Goal: Task Accomplishment & Management: Manage account settings

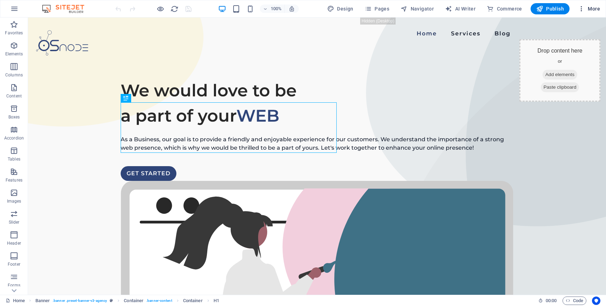
click at [589, 8] on span "More" at bounding box center [589, 8] width 22 height 7
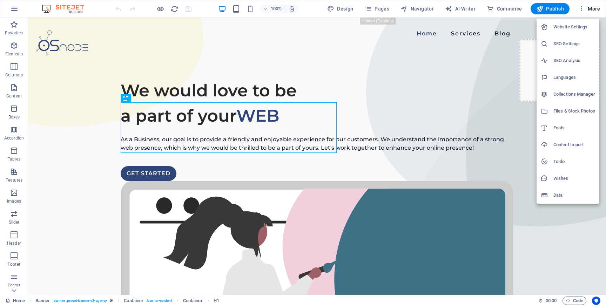
click at [570, 78] on h6 "Languages" at bounding box center [575, 77] width 42 height 8
select select "41"
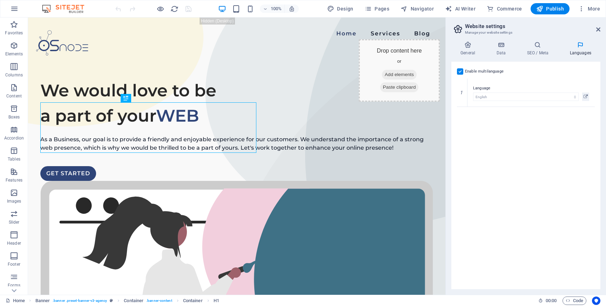
click at [462, 71] on label at bounding box center [460, 71] width 6 height 6
click at [0, 0] on input "Enable multilanguage To disable multilanguage delete all languages until only o…" at bounding box center [0, 0] width 0 height 0
click at [187, 9] on icon "save" at bounding box center [189, 9] width 8 height 8
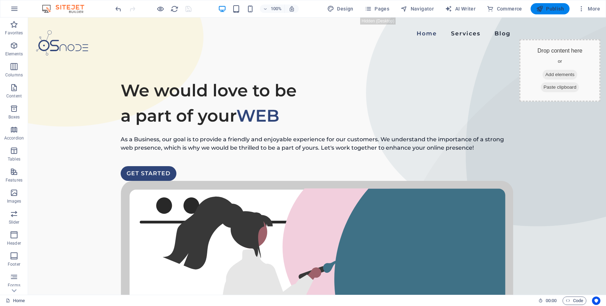
click at [554, 10] on span "Publish" at bounding box center [550, 8] width 28 height 7
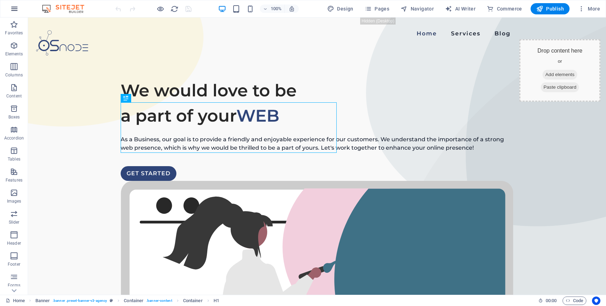
click at [15, 11] on icon "button" at bounding box center [14, 9] width 8 height 8
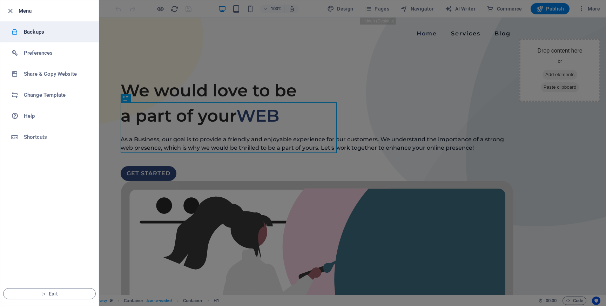
click at [40, 32] on h6 "Backups" at bounding box center [56, 32] width 65 height 8
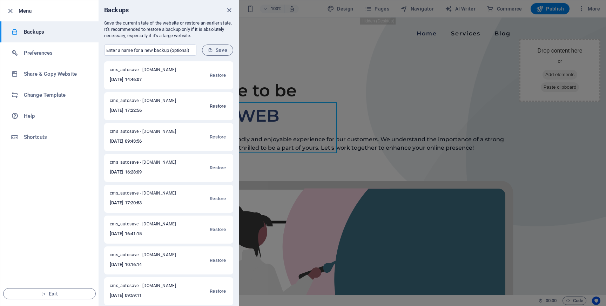
click at [218, 106] on span "Restore" at bounding box center [218, 106] width 16 height 8
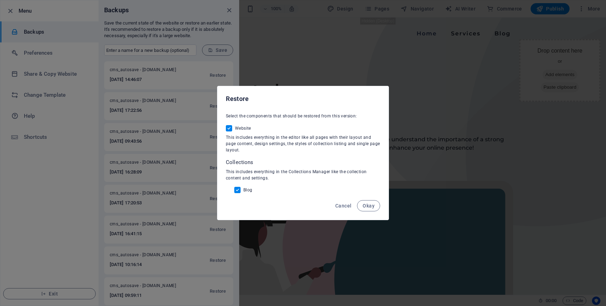
click at [238, 189] on input "Blog" at bounding box center [238, 190] width 9 height 6
checkbox input "false"
click at [370, 207] on span "Okay" at bounding box center [369, 206] width 12 height 6
checkbox input "false"
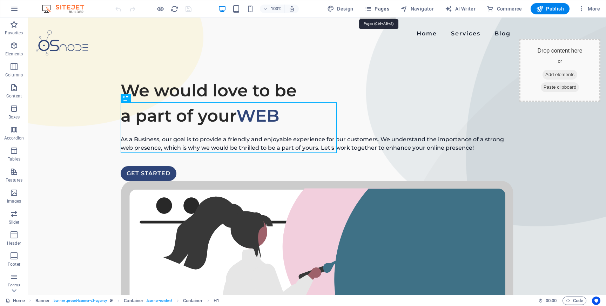
click at [377, 8] on span "Pages" at bounding box center [377, 8] width 25 height 7
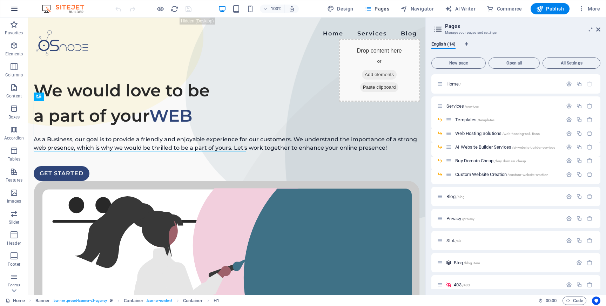
click at [8, 8] on button "button" at bounding box center [14, 8] width 17 height 17
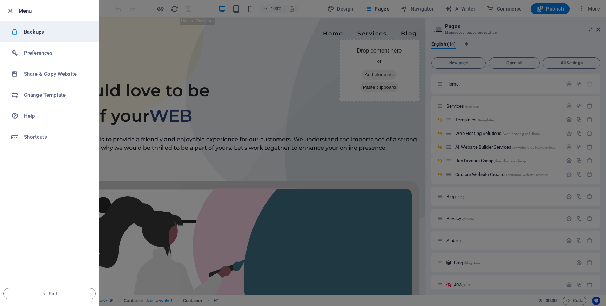
click at [44, 29] on h6 "Backups" at bounding box center [56, 32] width 65 height 8
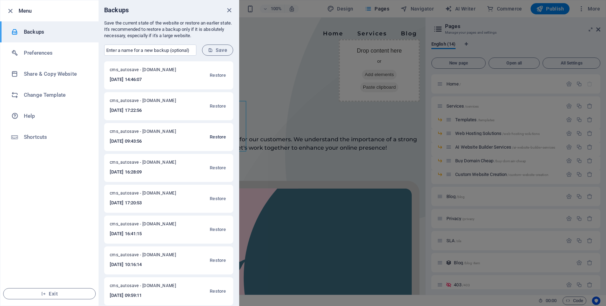
click at [217, 136] on span "Restore" at bounding box center [218, 137] width 16 height 8
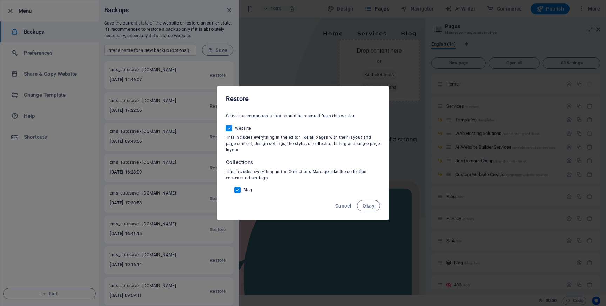
click at [238, 190] on input "Blog" at bounding box center [238, 190] width 9 height 6
checkbox input "false"
click at [371, 208] on span "Okay" at bounding box center [369, 206] width 12 height 6
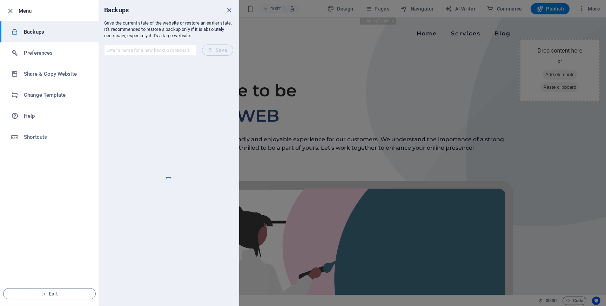
checkbox input "false"
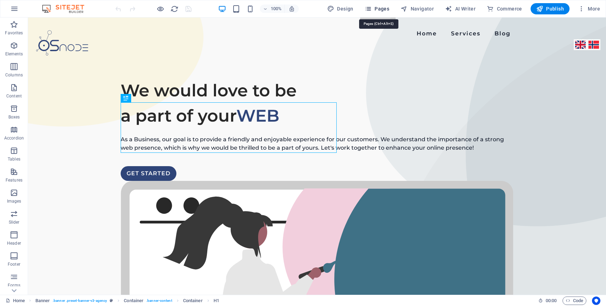
click at [381, 9] on span "Pages" at bounding box center [377, 8] width 25 height 7
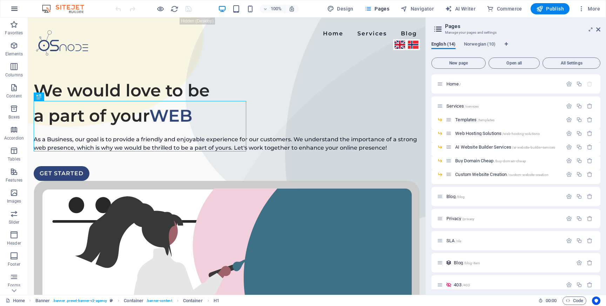
click at [15, 12] on icon "button" at bounding box center [14, 9] width 8 height 8
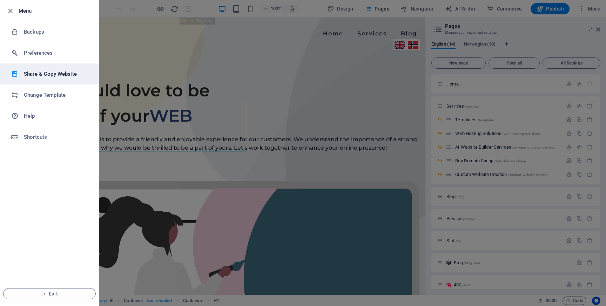
click at [61, 76] on h6 "Share & Copy Website" at bounding box center [56, 74] width 65 height 8
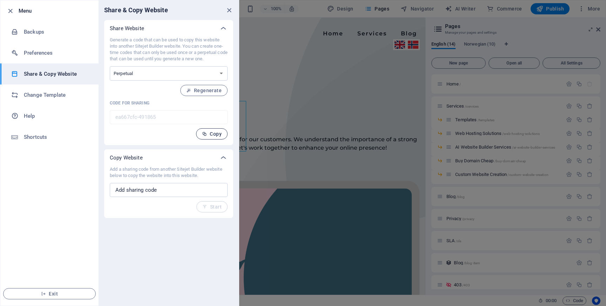
click at [209, 135] on span "Copy" at bounding box center [212, 134] width 20 height 6
click at [226, 9] on icon "close" at bounding box center [229, 10] width 8 height 8
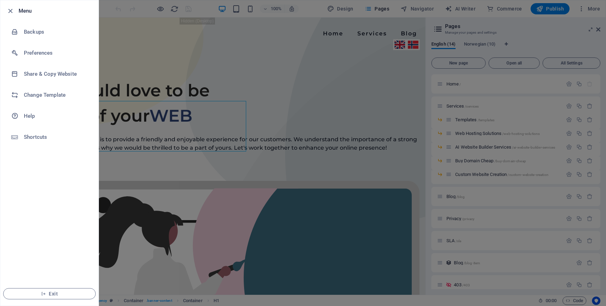
click at [548, 8] on div at bounding box center [303, 153] width 606 height 306
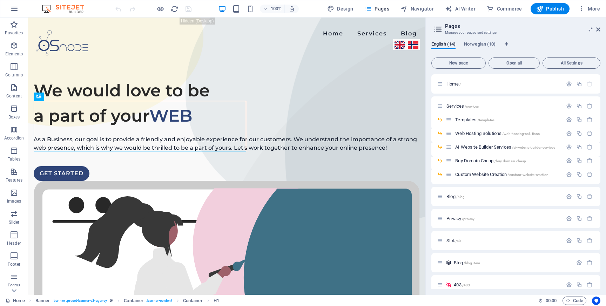
click at [551, 9] on span "Publish" at bounding box center [550, 8] width 28 height 7
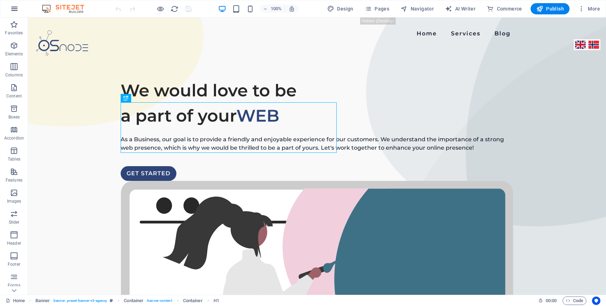
click at [15, 9] on icon "button" at bounding box center [14, 9] width 8 height 8
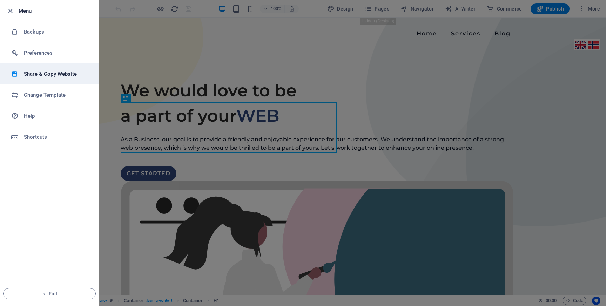
click at [49, 76] on h6 "Share & Copy Website" at bounding box center [56, 74] width 65 height 8
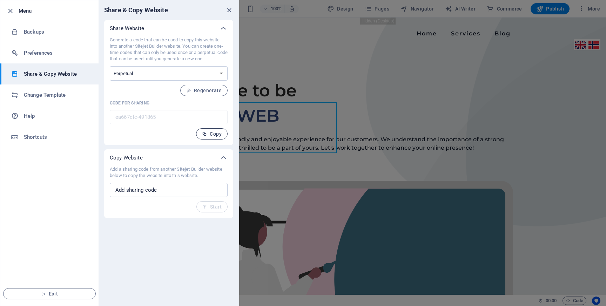
click at [215, 135] on span "Copy" at bounding box center [212, 134] width 20 height 6
click at [203, 91] on span "Regenerate" at bounding box center [203, 91] width 35 height 6
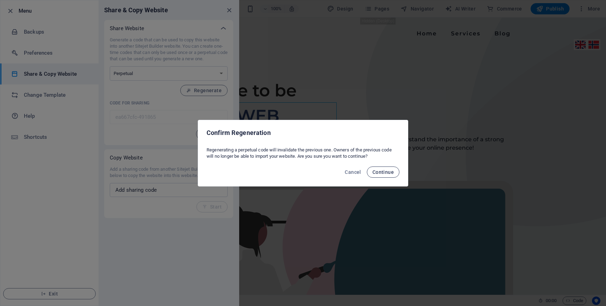
click at [385, 171] on span "Continue" at bounding box center [383, 172] width 21 height 6
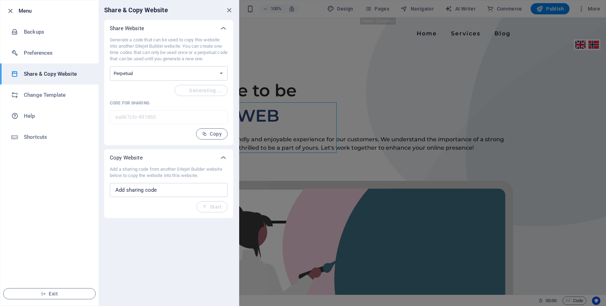
type input "abdd3eb9-491865"
click at [213, 133] on span "Copy" at bounding box center [212, 134] width 20 height 6
drag, startPoint x: 229, startPoint y: 11, endPoint x: 190, endPoint y: 19, distance: 39.8
click at [229, 11] on icon "close" at bounding box center [229, 10] width 8 height 8
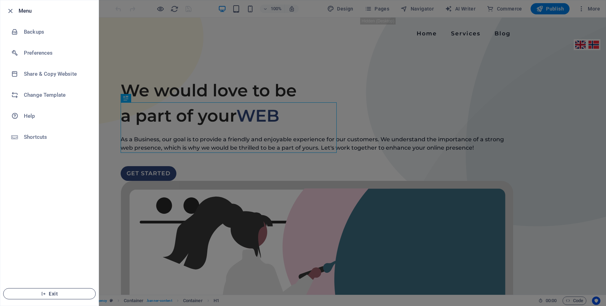
click at [79, 291] on span "Exit" at bounding box center [49, 294] width 81 height 6
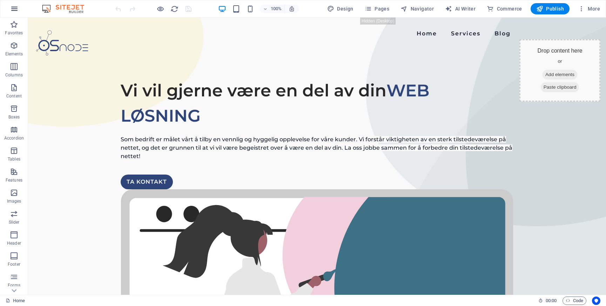
click at [13, 11] on icon "button" at bounding box center [14, 9] width 8 height 8
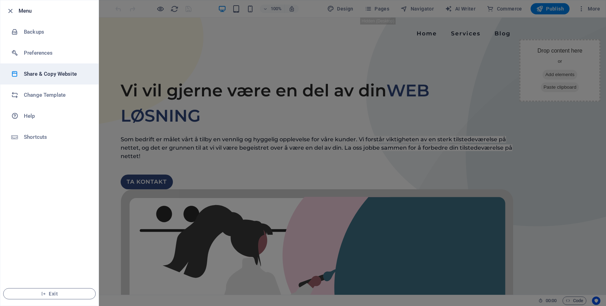
click at [61, 76] on h6 "Share & Copy Website" at bounding box center [56, 74] width 65 height 8
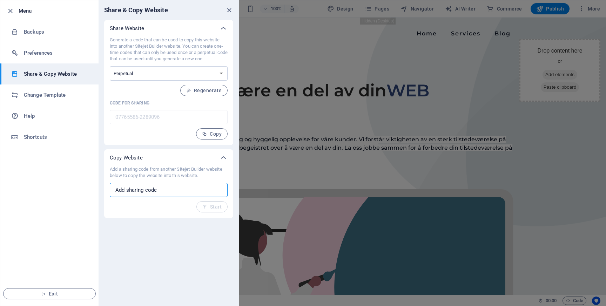
click at [160, 190] on input "text" at bounding box center [169, 190] width 118 height 14
paste input "abdd3eb9-491865"
type input "abdd3eb9-491865"
click at [215, 208] on span "Start" at bounding box center [211, 207] width 19 height 6
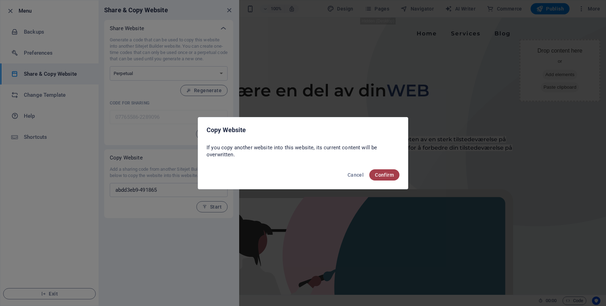
click at [392, 175] on span "Confirm" at bounding box center [384, 175] width 19 height 6
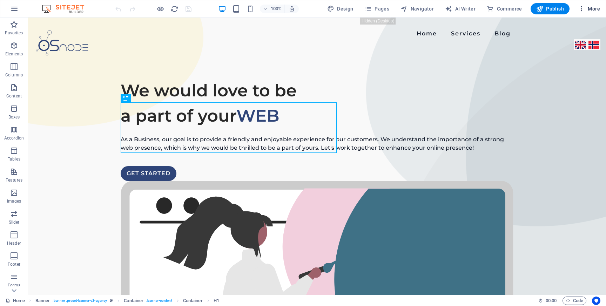
click at [590, 7] on span "More" at bounding box center [589, 8] width 22 height 7
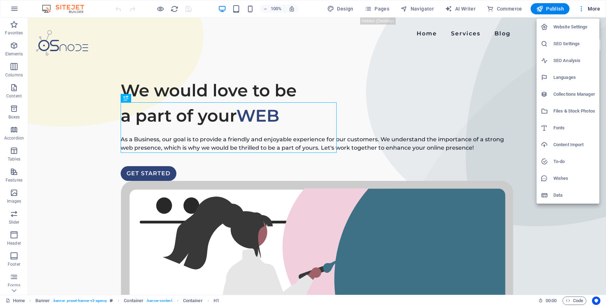
click at [567, 79] on h6 "Languages" at bounding box center [575, 77] width 42 height 8
select select "41"
select select "116"
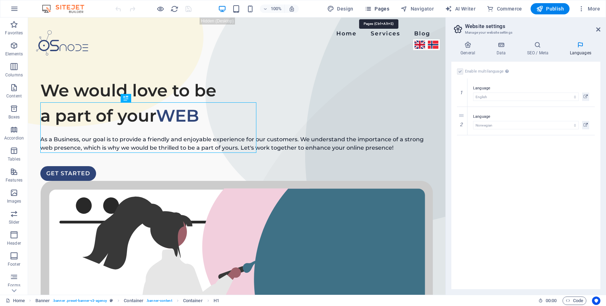
click at [384, 6] on span "Pages" at bounding box center [377, 8] width 25 height 7
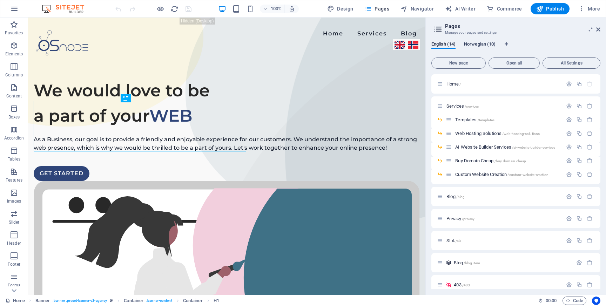
click at [477, 43] on span "Norwegian (10)" at bounding box center [480, 45] width 32 height 10
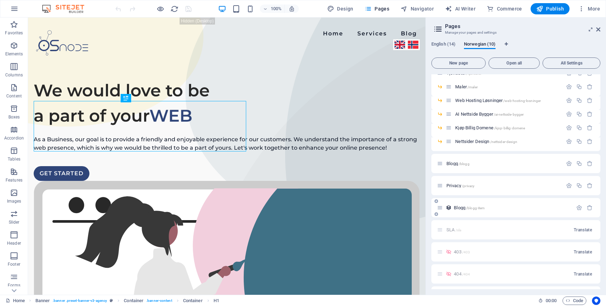
scroll to position [52, 0]
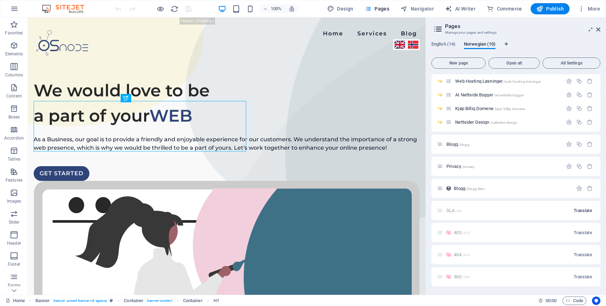
click at [578, 212] on span "Translate" at bounding box center [583, 211] width 18 height 6
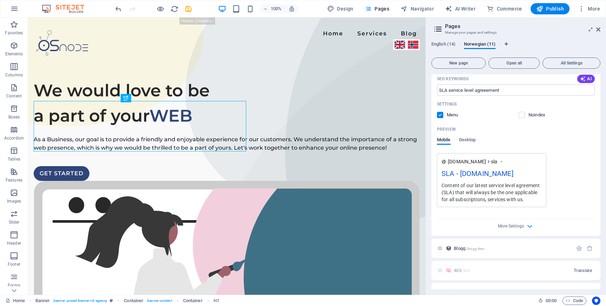
scroll to position [328, 0]
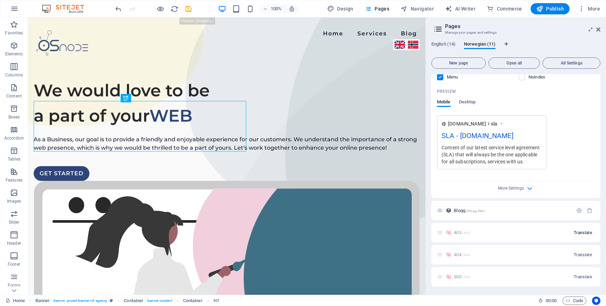
click at [578, 232] on span "Translate" at bounding box center [583, 233] width 18 height 6
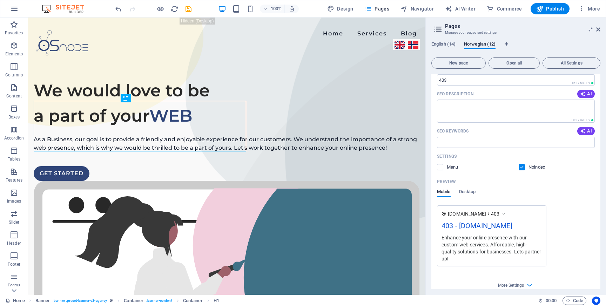
scroll to position [610, 0]
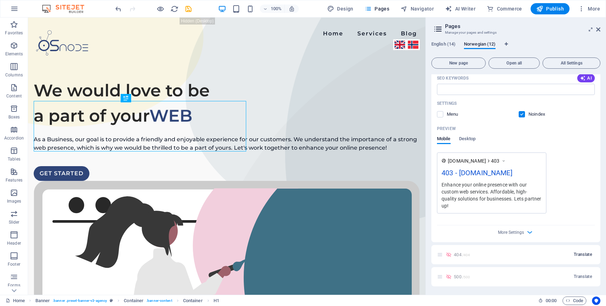
click at [579, 256] on span "Translate" at bounding box center [583, 255] width 18 height 6
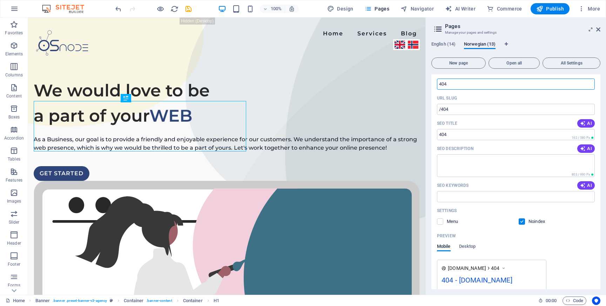
scroll to position [893, 0]
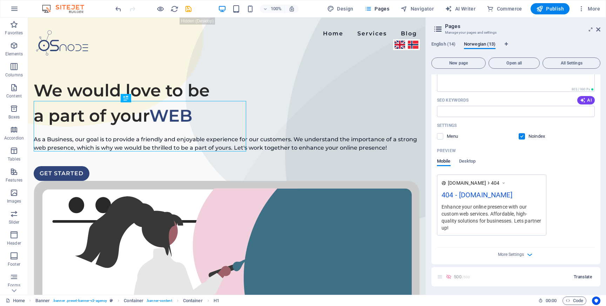
click at [582, 275] on span "Translate" at bounding box center [583, 277] width 18 height 6
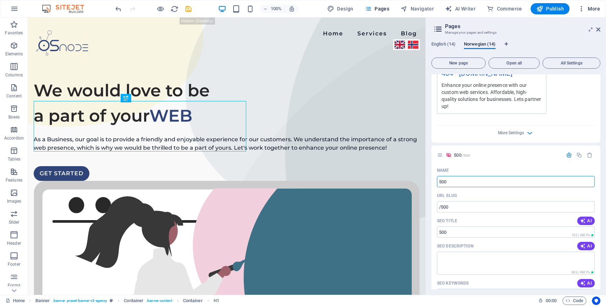
click at [591, 6] on span "More" at bounding box center [589, 8] width 22 height 7
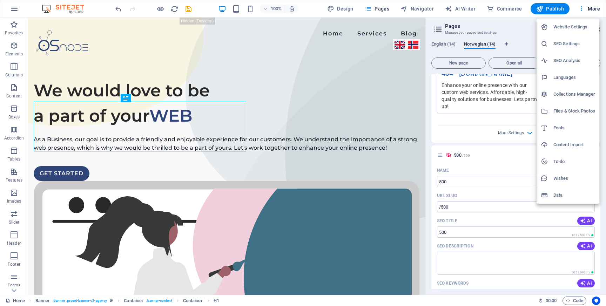
click at [566, 75] on h6 "Languages" at bounding box center [575, 77] width 42 height 8
select select "41"
select select "116"
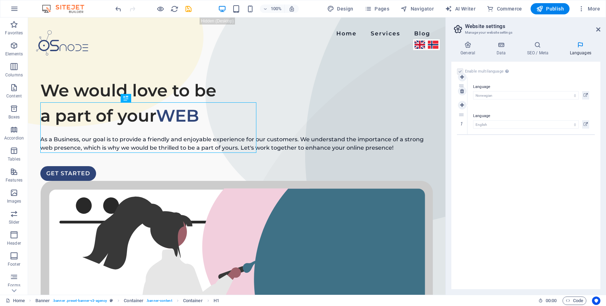
drag, startPoint x: 461, startPoint y: 114, endPoint x: 461, endPoint y: 84, distance: 29.8
select select "116"
click at [461, 122] on icon at bounding box center [462, 121] width 4 height 5
click at [186, 10] on icon "save" at bounding box center [189, 9] width 8 height 8
checkbox input "false"
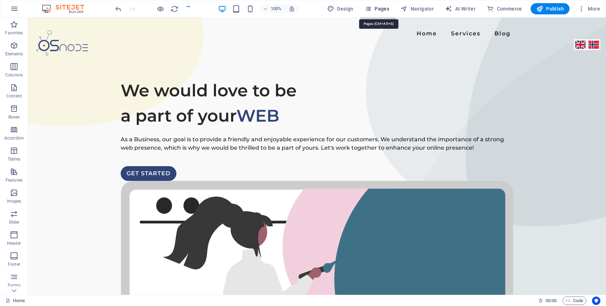
click at [389, 8] on span "Pages" at bounding box center [377, 8] width 25 height 7
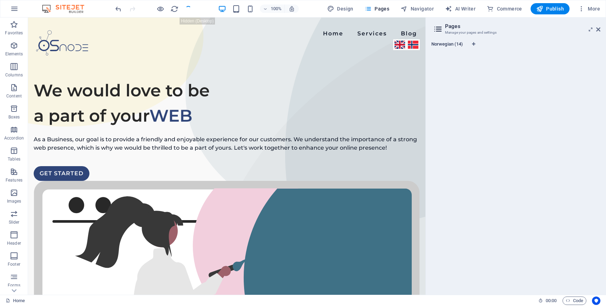
click at [447, 45] on span "Norwegian (14)" at bounding box center [447, 45] width 32 height 10
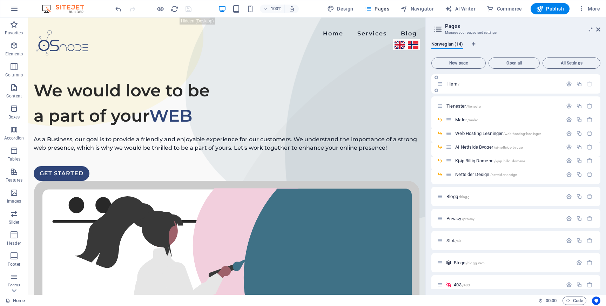
click at [451, 85] on span "Hjem /" at bounding box center [453, 83] width 13 height 5
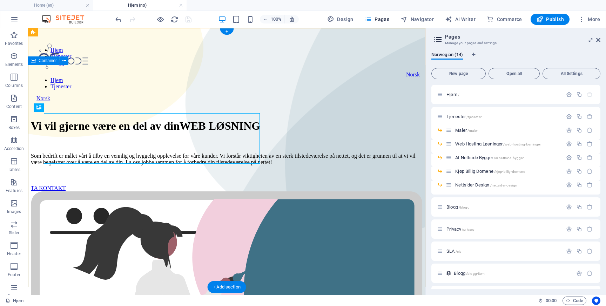
scroll to position [0, 0]
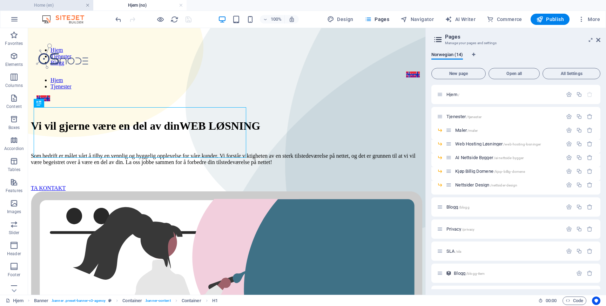
click at [86, 6] on link at bounding box center [88, 5] width 4 height 7
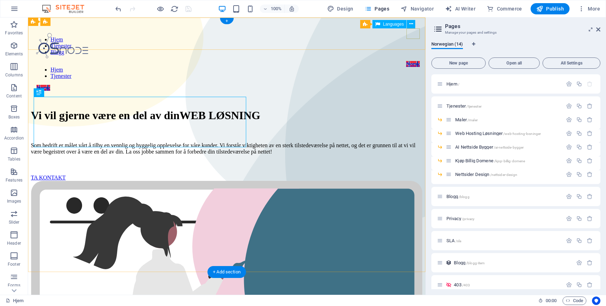
click at [414, 61] on div "Norsk" at bounding box center [413, 64] width 14 height 6
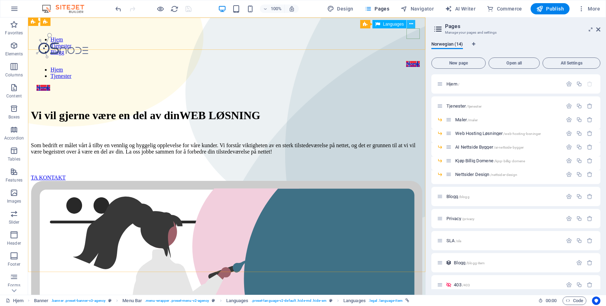
click at [409, 25] on button at bounding box center [411, 24] width 8 height 8
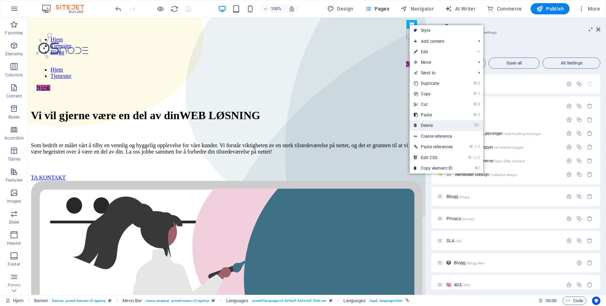
click at [443, 125] on link "⌦ Delete" at bounding box center [433, 125] width 47 height 11
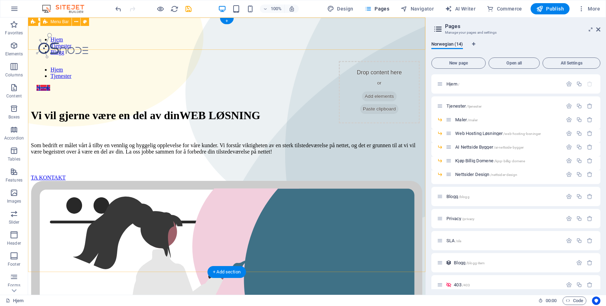
click at [311, 36] on div "Hjem Tjenester Blogg Drop content here or Add elements Paste clipboard Hjem Tje…" at bounding box center [227, 60] width 392 height 81
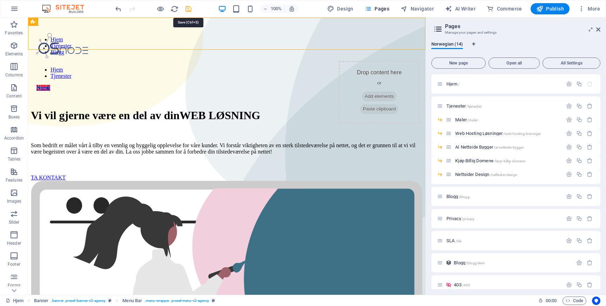
click at [188, 8] on icon "save" at bounding box center [189, 9] width 8 height 8
checkbox input "false"
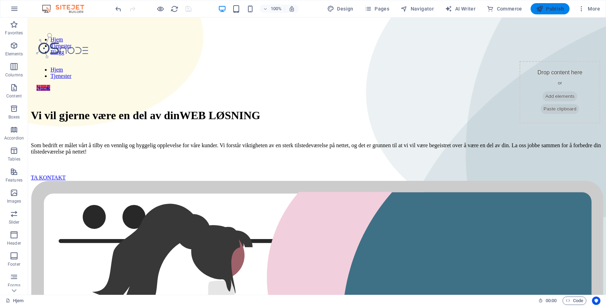
click at [549, 9] on span "Publish" at bounding box center [550, 8] width 28 height 7
click at [546, 8] on span "Publish" at bounding box center [550, 8] width 28 height 7
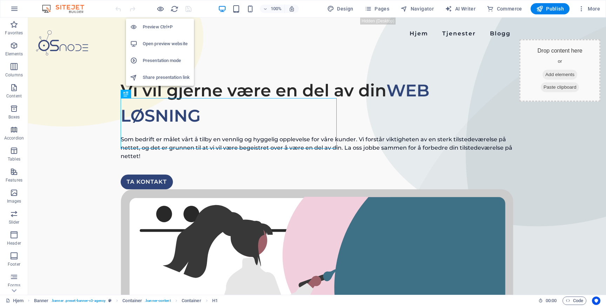
click at [156, 41] on h6 "Open preview website" at bounding box center [166, 44] width 47 height 8
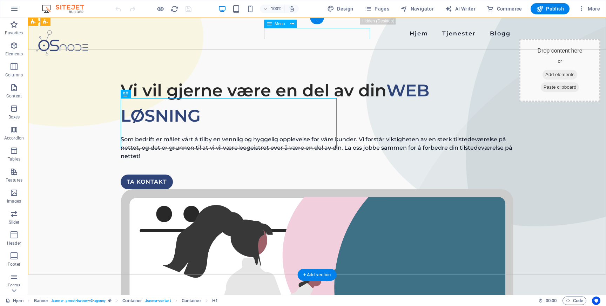
click at [270, 35] on nav "Hjem Tjenester Blogg" at bounding box center [317, 33] width 393 height 11
select select
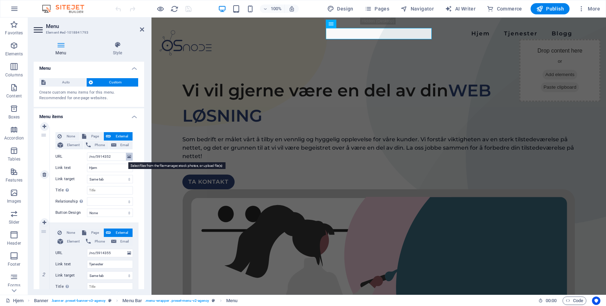
click at [128, 160] on icon at bounding box center [129, 157] width 4 height 8
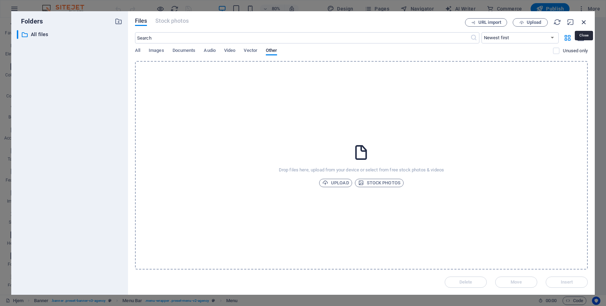
click at [584, 20] on icon "button" at bounding box center [584, 22] width 8 height 8
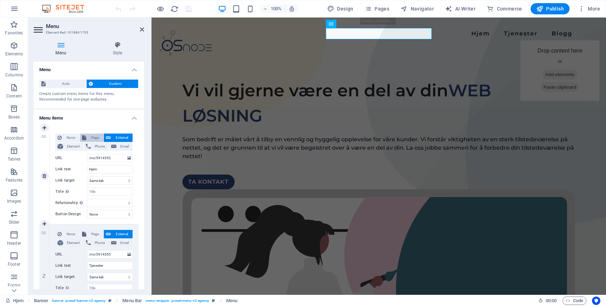
click at [96, 138] on span "Page" at bounding box center [94, 138] width 13 height 8
select select
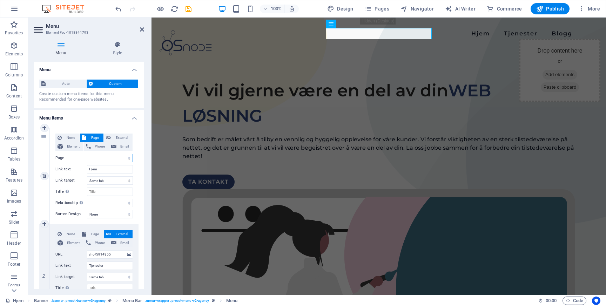
click at [122, 158] on select "[PERSON_NAME] -- Maler -- Web Hosting Løsninger -- AI Nettside Bygger -- Kjøp […" at bounding box center [110, 158] width 46 height 8
select select "0"
click at [87, 154] on select "[PERSON_NAME] -- Maler -- Web Hosting Løsninger -- AI Nettside Bygger -- Kjøp […" at bounding box center [110, 158] width 46 height 8
select select
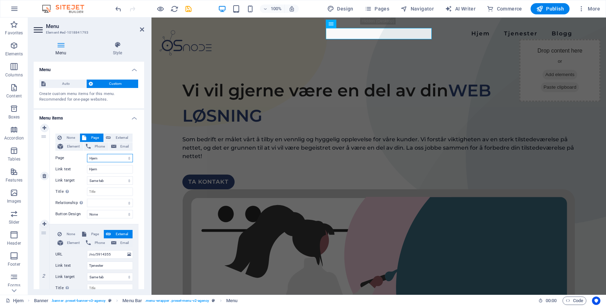
select select
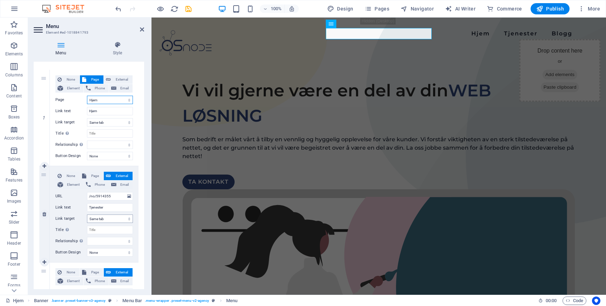
scroll to position [72, 0]
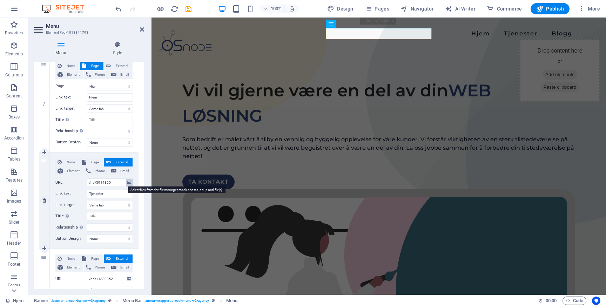
click at [126, 183] on button at bounding box center [129, 183] width 7 height 8
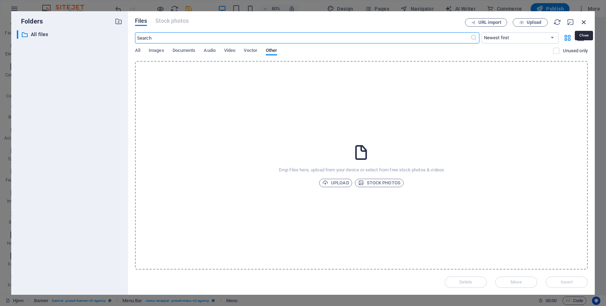
click at [585, 22] on icon "button" at bounding box center [584, 22] width 8 height 8
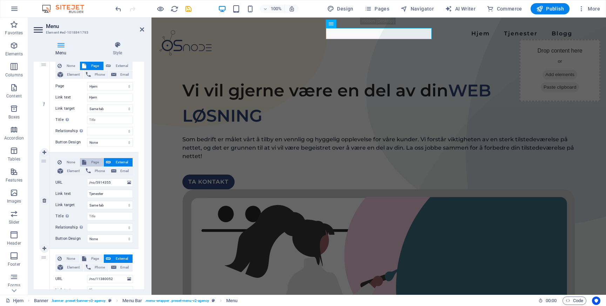
click at [91, 160] on span "Page" at bounding box center [94, 162] width 13 height 8
select select
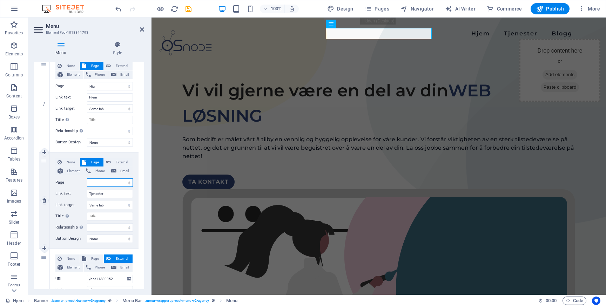
click at [127, 183] on select "[PERSON_NAME] -- Maler -- Web Hosting Løsninger -- AI Nettside Bygger -- Kjøp […" at bounding box center [110, 183] width 46 height 8
select select "1"
click at [87, 179] on select "[PERSON_NAME] -- Maler -- Web Hosting Løsninger -- AI Nettside Bygger -- Kjøp […" at bounding box center [110, 183] width 46 height 8
select select
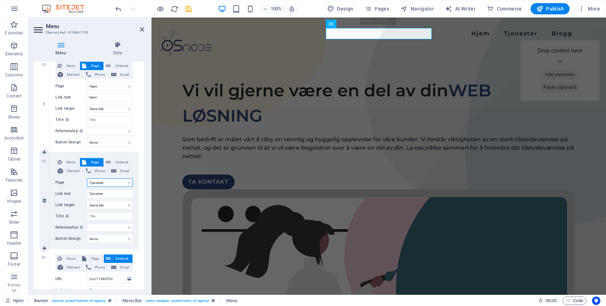
select select
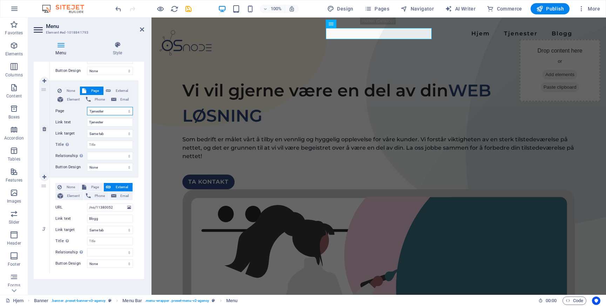
scroll to position [148, 0]
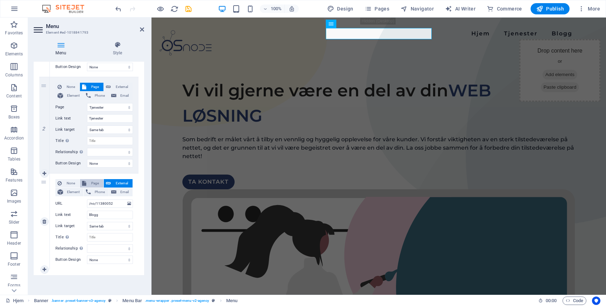
click at [91, 185] on span "Page" at bounding box center [94, 183] width 13 height 8
select select
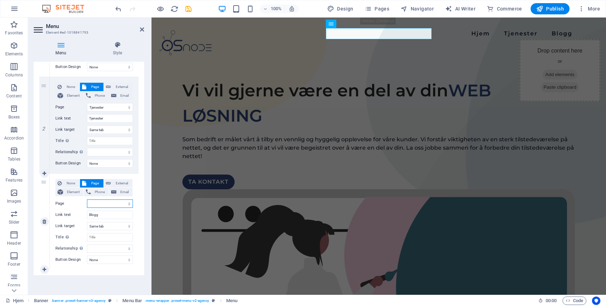
click at [110, 204] on select "[PERSON_NAME] -- Maler -- Web Hosting Løsninger -- AI Nettside Bygger -- Kjøp […" at bounding box center [110, 204] width 46 height 8
select select "7"
click at [87, 200] on select "[PERSON_NAME] -- Maler -- Web Hosting Løsninger -- AI Nettside Bygger -- Kjøp […" at bounding box center [110, 204] width 46 height 8
select select
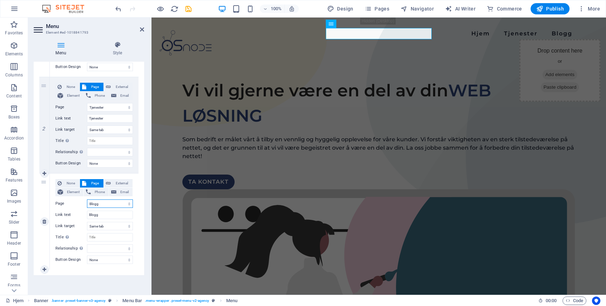
select select
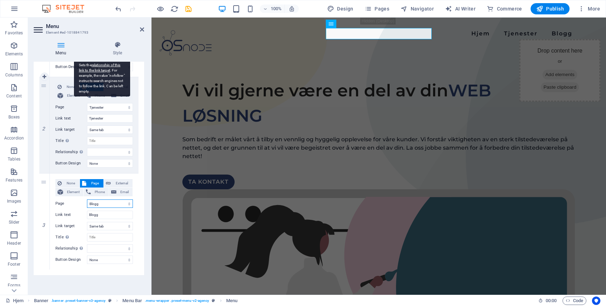
scroll to position [0, 0]
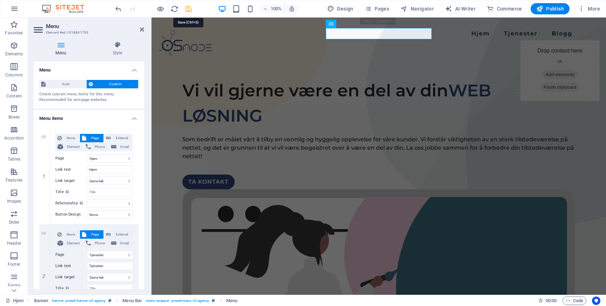
drag, startPoint x: 189, startPoint y: 7, endPoint x: 167, endPoint y: 27, distance: 29.8
click at [189, 7] on icon "save" at bounding box center [189, 9] width 8 height 8
checkbox input "false"
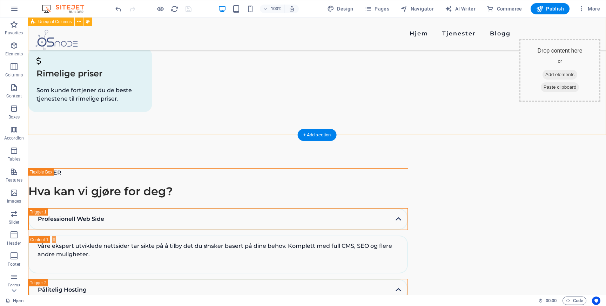
scroll to position [1037, 0]
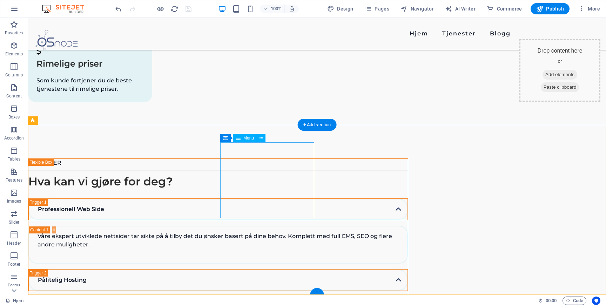
select select
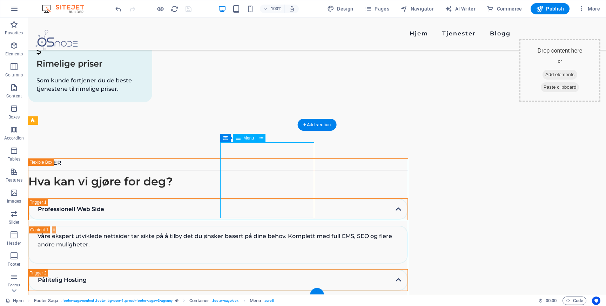
select select
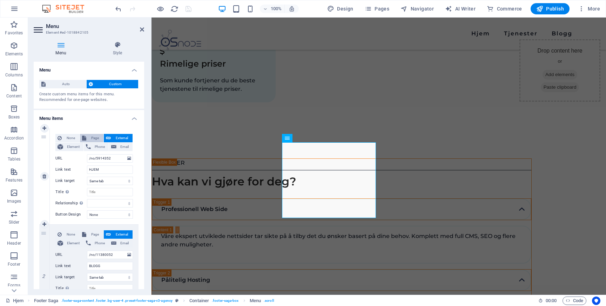
click at [96, 139] on span "Page" at bounding box center [94, 138] width 13 height 8
select select
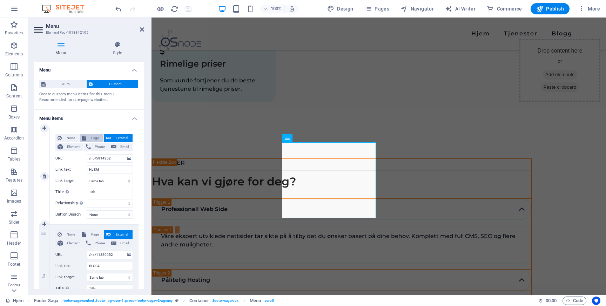
select select
click at [105, 155] on select "[PERSON_NAME] -- Maler -- Web Hosting Løsninger -- AI Nettside Bygger -- Kjøp […" at bounding box center [110, 158] width 46 height 8
select select "0"
click at [87, 154] on select "[PERSON_NAME] -- Maler -- Web Hosting Løsninger -- AI Nettside Bygger -- Kjøp […" at bounding box center [110, 158] width 46 height 8
select select
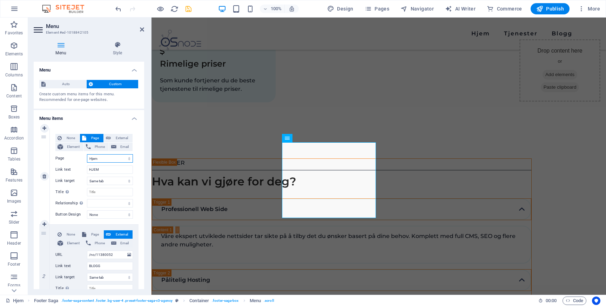
select select
click at [103, 255] on input "/no/11380052" at bounding box center [110, 255] width 46 height 8
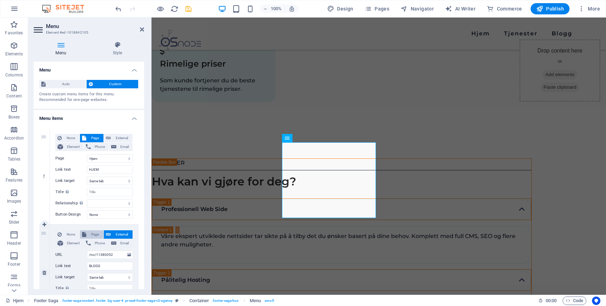
click at [95, 236] on span "Page" at bounding box center [94, 234] width 13 height 8
select select
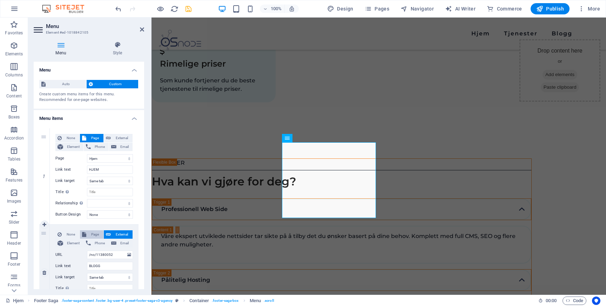
select select
click at [102, 253] on select "[PERSON_NAME] -- Maler -- Web Hosting Løsninger -- AI Nettside Bygger -- Kjøp […" at bounding box center [110, 255] width 46 height 8
select select "7"
click at [87, 251] on select "[PERSON_NAME] -- Maler -- Web Hosting Løsninger -- AI Nettside Bygger -- Kjøp […" at bounding box center [110, 255] width 46 height 8
select select
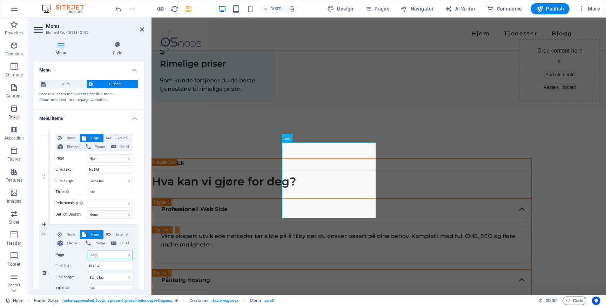
select select
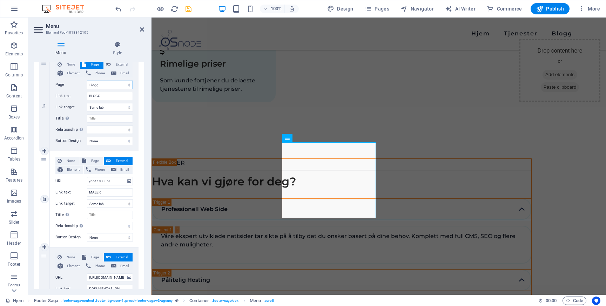
scroll to position [170, 0]
click at [89, 158] on span "Page" at bounding box center [94, 160] width 13 height 8
select select
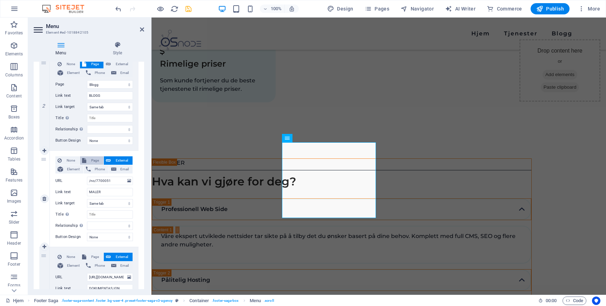
select select
click at [101, 182] on select "[PERSON_NAME] -- Maler -- Web Hosting Løsninger -- AI Nettside Bygger -- Kjøp […" at bounding box center [110, 181] width 46 height 8
select select "2"
click at [87, 177] on select "[PERSON_NAME] -- Maler -- Web Hosting Løsninger -- AI Nettside Bygger -- Kjøp […" at bounding box center [110, 181] width 46 height 8
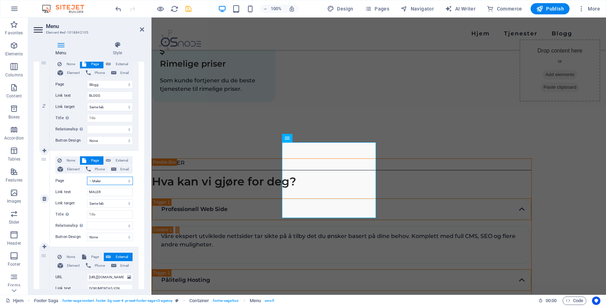
select select
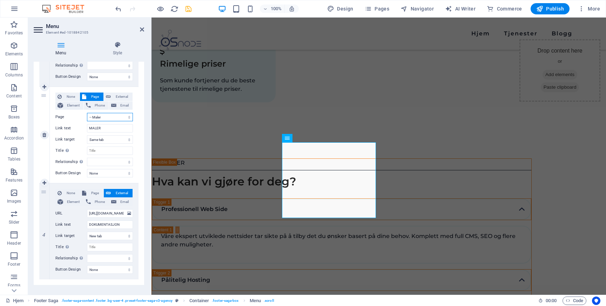
scroll to position [244, 0]
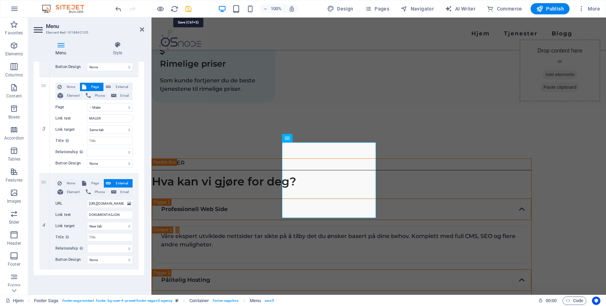
click at [190, 9] on icon "save" at bounding box center [189, 9] width 8 height 8
checkbox input "false"
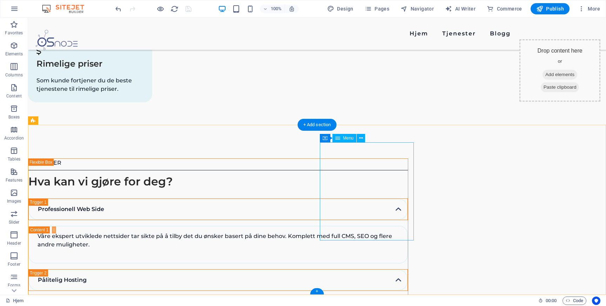
select select
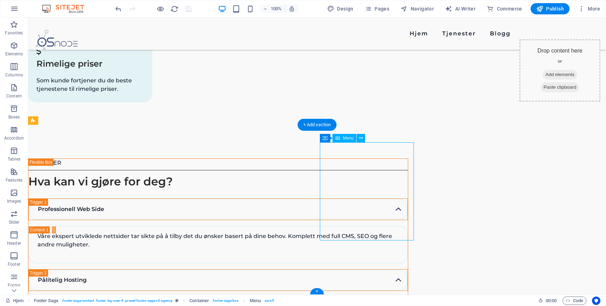
select select
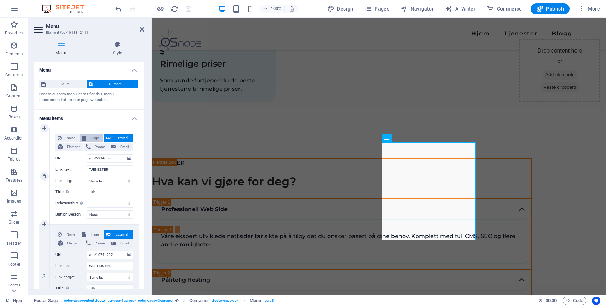
click at [95, 138] on span "Page" at bounding box center [94, 138] width 13 height 8
select select
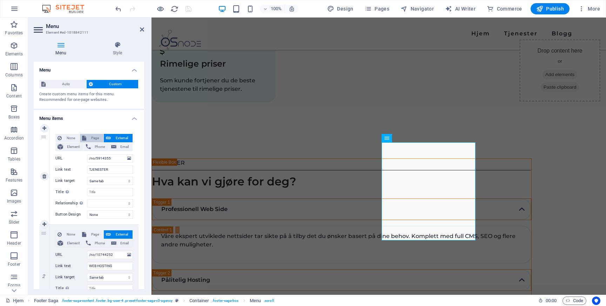
select select
click at [110, 159] on select "[PERSON_NAME] -- Maler -- Web Hosting Løsninger -- AI Nettside Bygger -- Kjøp […" at bounding box center [110, 158] width 46 height 8
select select "1"
click at [87, 154] on select "[PERSON_NAME] -- Maler -- Web Hosting Løsninger -- AI Nettside Bygger -- Kjøp […" at bounding box center [110, 158] width 46 height 8
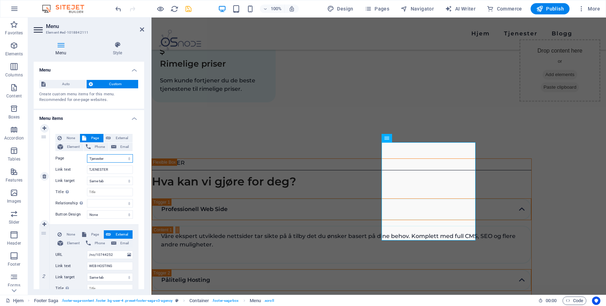
select select
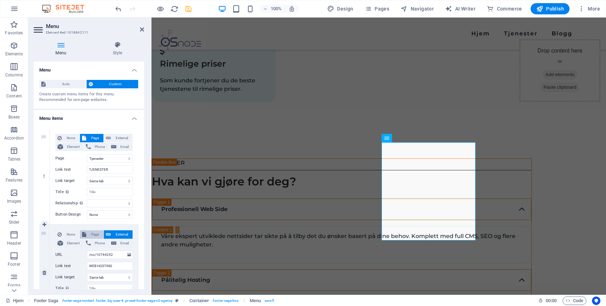
click at [93, 236] on span "Page" at bounding box center [94, 234] width 13 height 8
select select
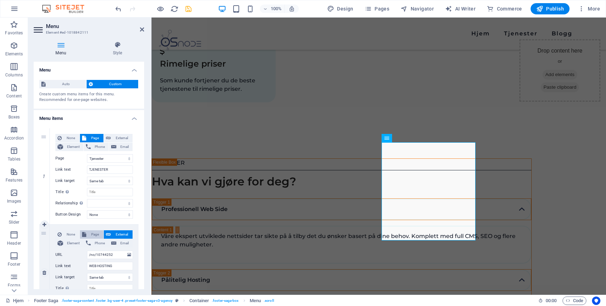
select select
click at [100, 256] on select "[PERSON_NAME] -- Maler -- Web Hosting Løsninger -- AI Nettside Bygger -- Kjøp […" at bounding box center [110, 255] width 46 height 8
select select "3"
click at [87, 251] on select "[PERSON_NAME] -- Maler -- Web Hosting Løsninger -- AI Nettside Bygger -- Kjøp […" at bounding box center [110, 255] width 46 height 8
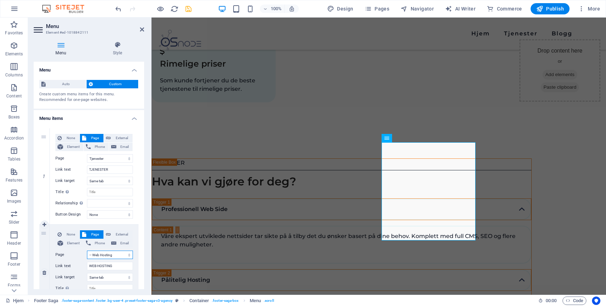
select select
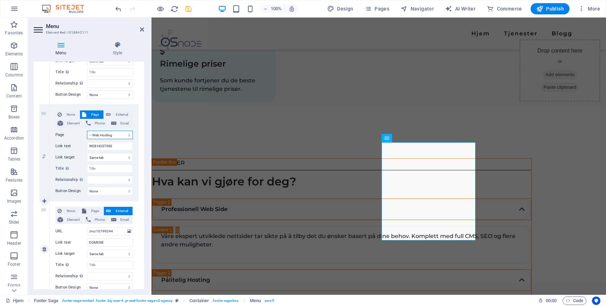
scroll to position [120, 0]
click at [93, 209] on span "Page" at bounding box center [94, 211] width 13 height 8
select select
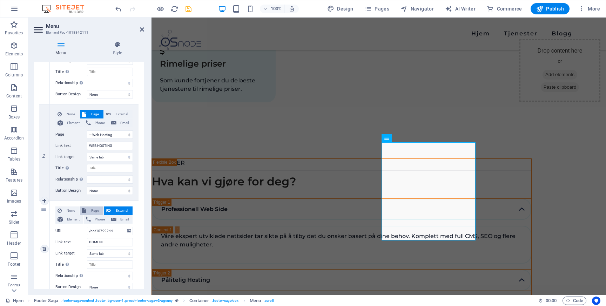
select select
click at [103, 230] on select "[PERSON_NAME] -- Maler -- Web Hosting Løsninger -- AI Nettside Bygger -- Kjøp […" at bounding box center [110, 231] width 46 height 8
select select "5"
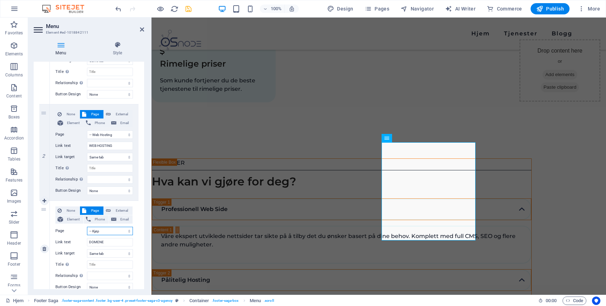
click at [87, 227] on select "[PERSON_NAME] -- Maler -- Web Hosting Løsninger -- AI Nettside Bygger -- Kjøp […" at bounding box center [110, 231] width 46 height 8
select select
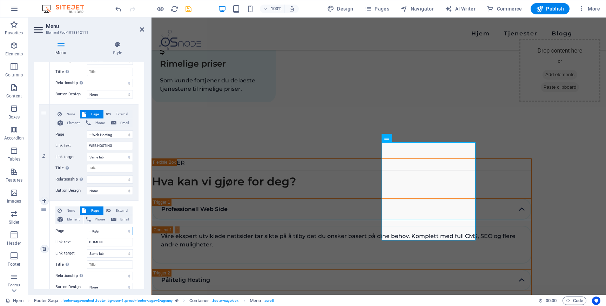
select select
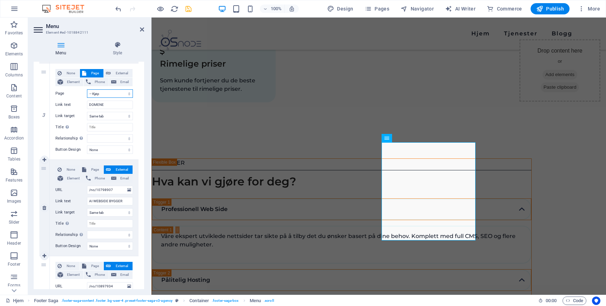
scroll to position [258, 0]
click at [89, 171] on span "Page" at bounding box center [94, 169] width 13 height 8
select select
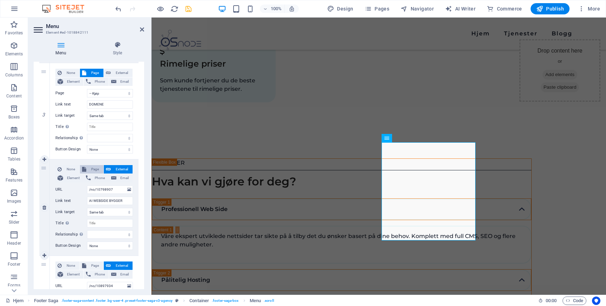
select select
click at [99, 190] on select "[PERSON_NAME] -- Maler -- Web Hosting Løsninger -- AI Nettside Bygger -- Kjøp […" at bounding box center [110, 190] width 46 height 8
select select "4"
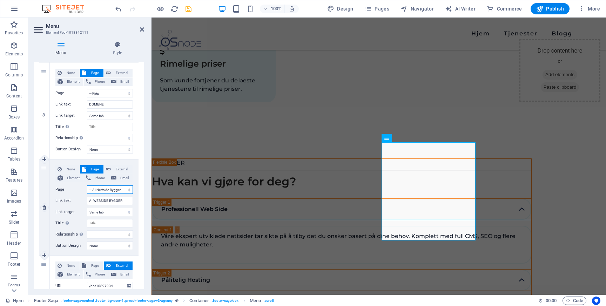
click at [87, 186] on select "[PERSON_NAME] -- Maler -- Web Hosting Løsninger -- AI Nettside Bygger -- Kjøp […" at bounding box center [110, 190] width 46 height 8
select select
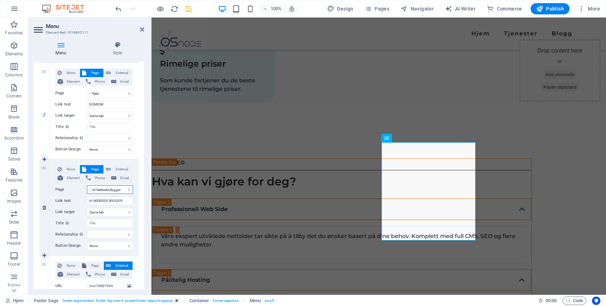
select select
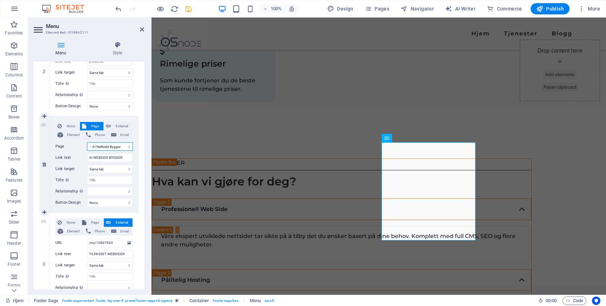
scroll to position [341, 0]
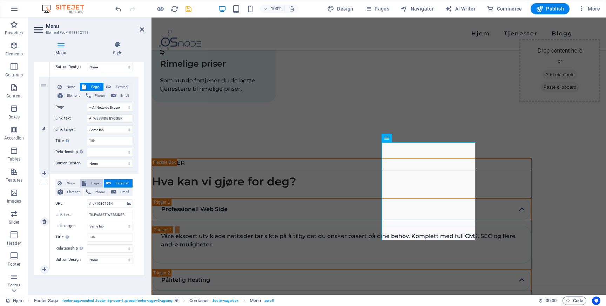
click at [88, 184] on span "Page" at bounding box center [94, 183] width 13 height 8
select select
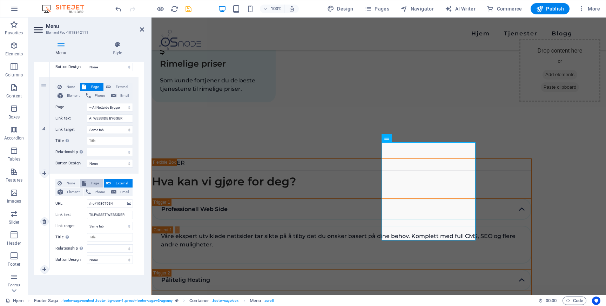
select select
click at [103, 205] on select "[PERSON_NAME] -- Maler -- Web Hosting Løsninger -- AI Nettside Bygger -- Kjøp […" at bounding box center [110, 204] width 46 height 8
select select "6"
click at [87, 200] on select "[PERSON_NAME] -- Maler -- Web Hosting Løsninger -- AI Nettside Bygger -- Kjøp […" at bounding box center [110, 204] width 46 height 8
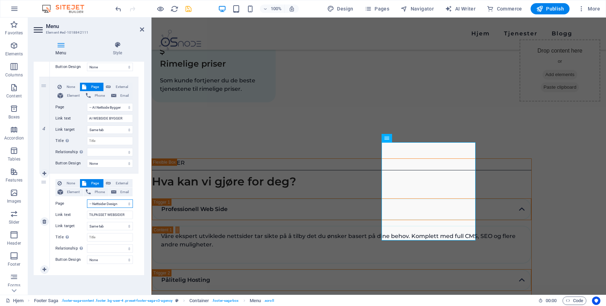
select select
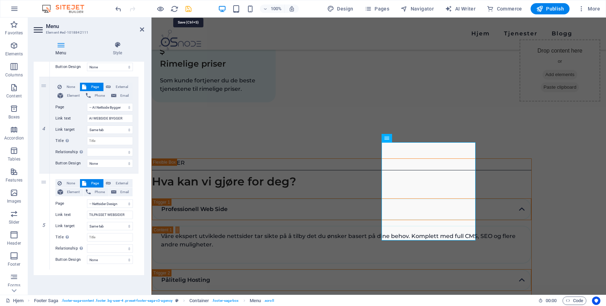
click at [189, 9] on icon "save" at bounding box center [189, 9] width 8 height 8
checkbox input "false"
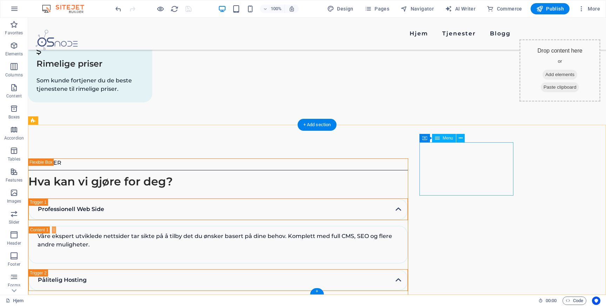
select select
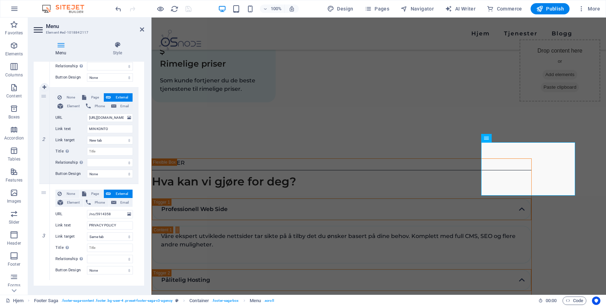
scroll to position [138, 0]
click at [96, 192] on span "Page" at bounding box center [94, 193] width 13 height 8
select select
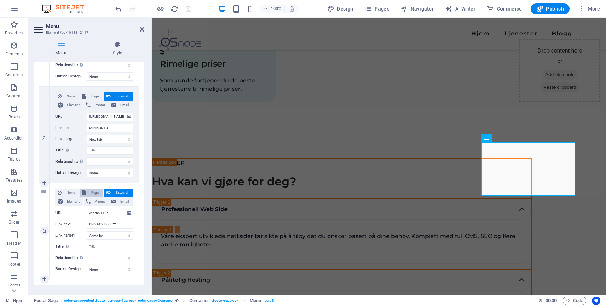
select select
click at [105, 212] on select "[PERSON_NAME] -- Maler -- Web Hosting Løsninger -- AI Nettside Bygger -- Kjøp […" at bounding box center [110, 213] width 46 height 8
select select "8"
click at [87, 209] on select "[PERSON_NAME] -- Maler -- Web Hosting Løsninger -- AI Nettside Bygger -- Kjøp […" at bounding box center [110, 213] width 46 height 8
select select
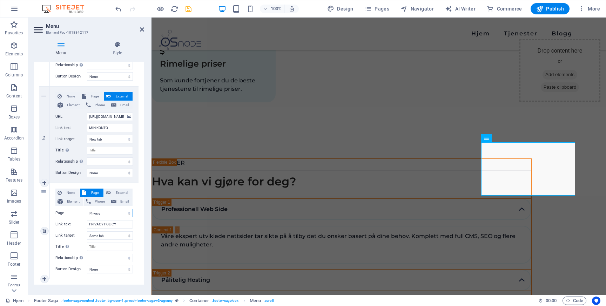
select select
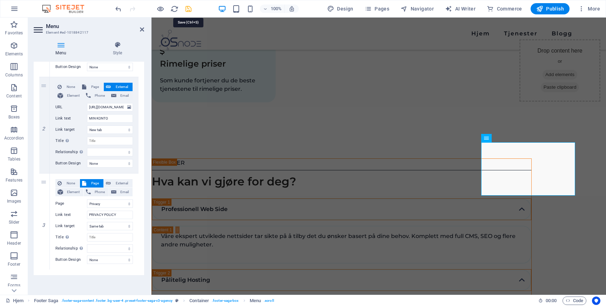
click at [186, 8] on icon "save" at bounding box center [189, 9] width 8 height 8
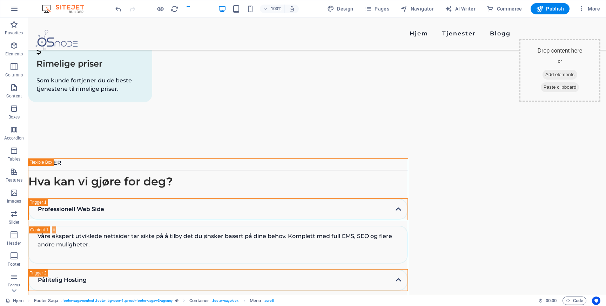
checkbox input "false"
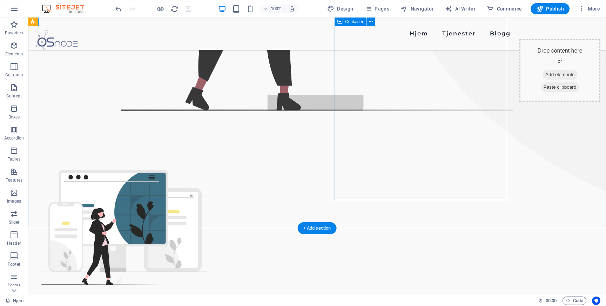
scroll to position [0, 0]
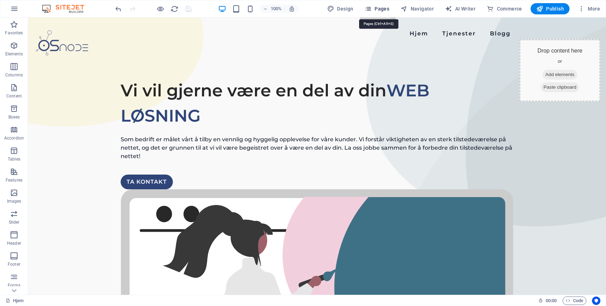
click at [380, 10] on span "Pages" at bounding box center [377, 8] width 25 height 7
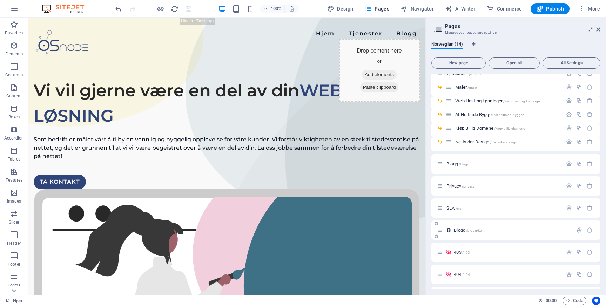
scroll to position [52, 0]
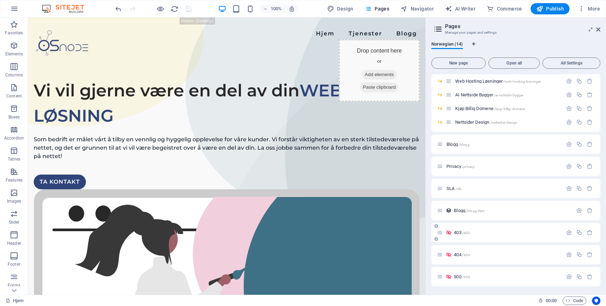
click at [455, 234] on span "403 /403" at bounding box center [462, 232] width 16 height 5
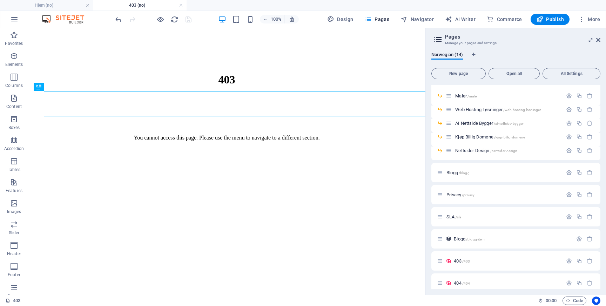
scroll to position [0, 0]
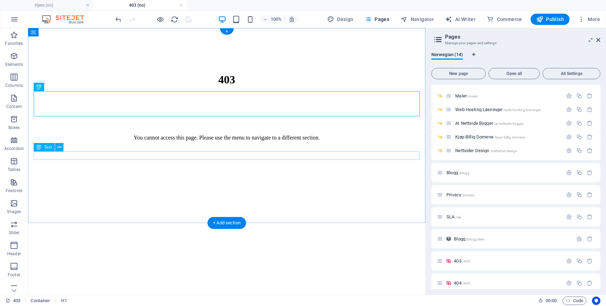
click at [220, 141] on div "You cannot access this page. Please use the menu to navigate to a different sec…" at bounding box center [227, 138] width 392 height 6
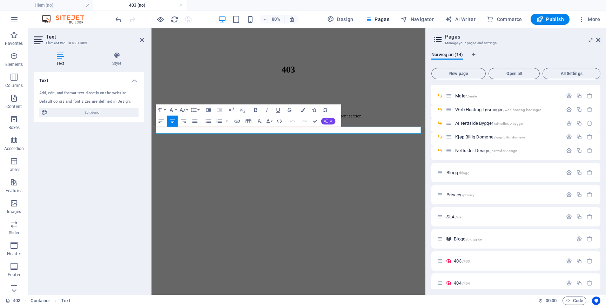
click at [325, 121] on icon "button" at bounding box center [325, 121] width 5 height 5
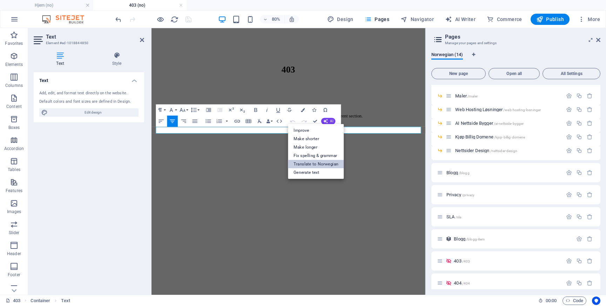
click at [321, 165] on link "Translate to Norwegian" at bounding box center [316, 164] width 56 height 8
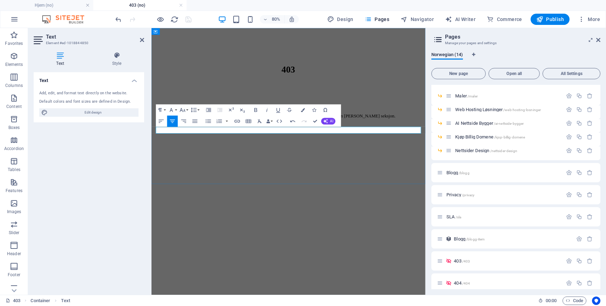
click at [224, 141] on p "Du kan ikke få tilgang til [PERSON_NAME]. Vennligst bruk menyen for å navigere …" at bounding box center [322, 138] width 337 height 6
click at [321, 185] on html "403 Du har ikke tilgang til [PERSON_NAME]. Vennligst bruk menyen for å navigere…" at bounding box center [323, 106] width 342 height 156
click at [287, 185] on html "403 Du har ikke tilgang til [PERSON_NAME]. Vennligst bruk menyen for å navigere…" at bounding box center [323, 106] width 342 height 156
click at [66, 185] on div "Text Add, edit, and format text directly on the website. Default colors and fon…" at bounding box center [89, 180] width 110 height 217
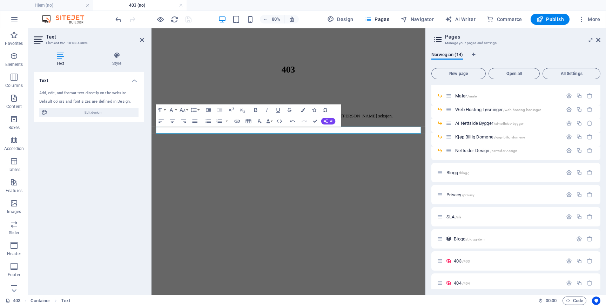
click at [187, 20] on div at bounding box center [153, 19] width 79 height 11
click at [475, 260] on p "403 /403" at bounding box center [507, 261] width 107 height 5
click at [457, 283] on span "404 /404" at bounding box center [462, 283] width 16 height 5
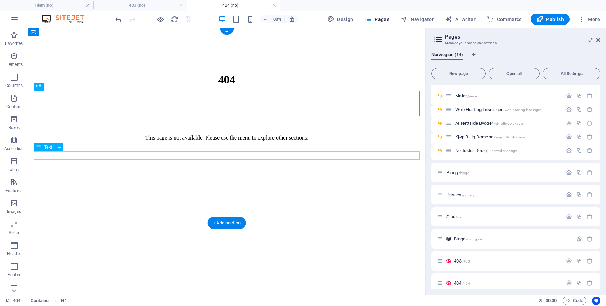
click at [220, 141] on div "This page is not available. Please use the menu to explore other sections." at bounding box center [227, 138] width 392 height 6
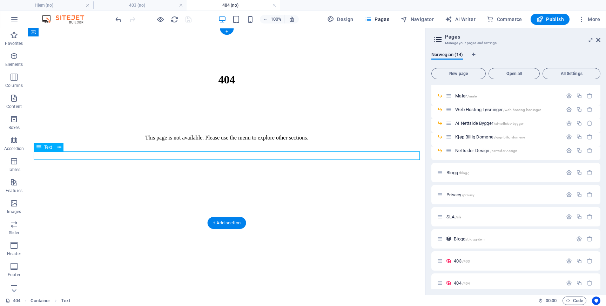
drag, startPoint x: 220, startPoint y: 157, endPoint x: 114, endPoint y: 189, distance: 110.7
click at [221, 141] on div "This page is not available. Please use the menu to explore other sections." at bounding box center [227, 138] width 392 height 6
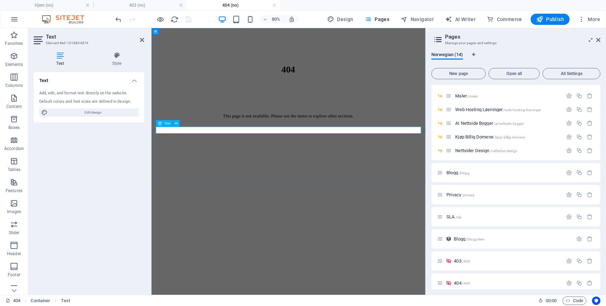
click at [275, 141] on p "This page is not available. Please use the menu to explore other sections." at bounding box center [322, 138] width 337 height 6
click at [335, 141] on p "This page is not available. Please use the menu to explore other sections." at bounding box center [322, 138] width 337 height 6
click at [405, 182] on div at bounding box center [322, 164] width 337 height 35
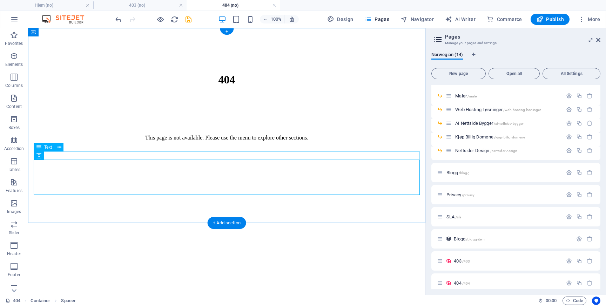
click at [341, 141] on div "This page is not available. Please use the menu to explore other sections." at bounding box center [227, 138] width 392 height 6
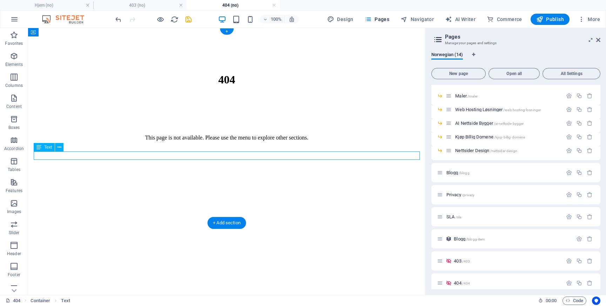
click at [341, 141] on div "This page is not available. Please use the menu to explore other sections." at bounding box center [227, 138] width 392 height 6
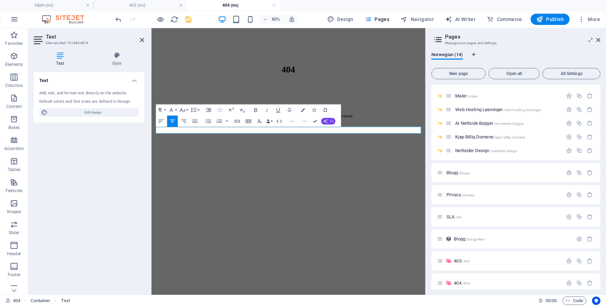
click at [330, 121] on span "AI" at bounding box center [331, 122] width 3 height 4
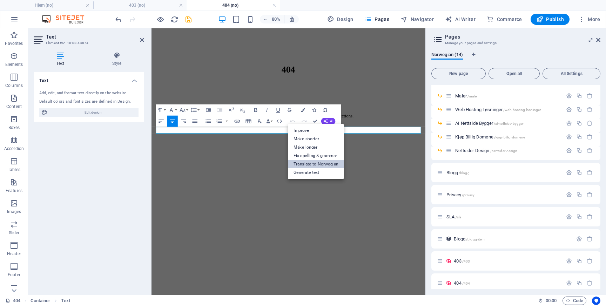
click at [328, 162] on link "Translate to Norwegian" at bounding box center [316, 164] width 56 height 8
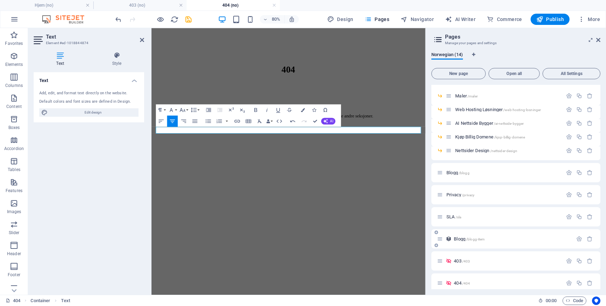
scroll to position [63, 0]
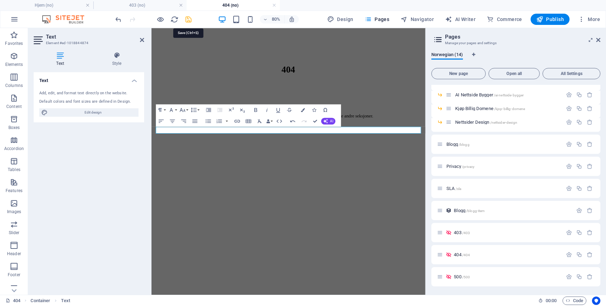
click at [189, 19] on icon "save" at bounding box center [189, 19] width 8 height 8
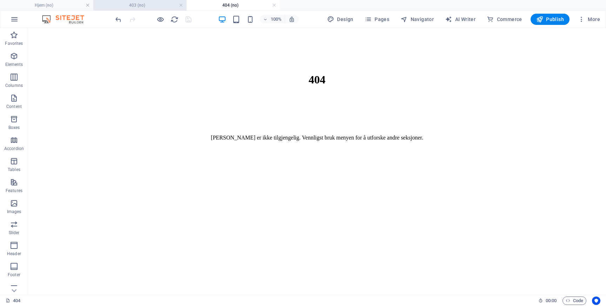
click at [146, 5] on h4 "403 (no)" at bounding box center [139, 5] width 93 height 8
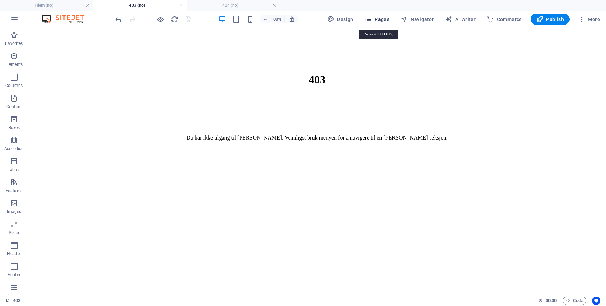
click at [386, 17] on span "Pages" at bounding box center [377, 19] width 25 height 7
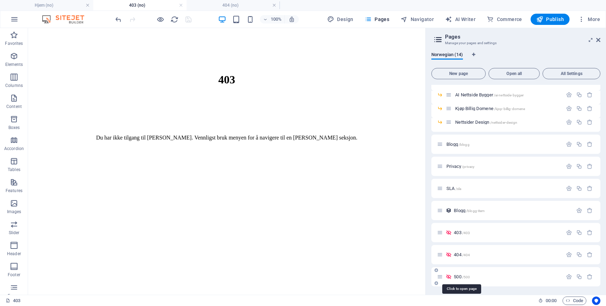
click at [457, 276] on span "500 /500" at bounding box center [462, 276] width 16 height 5
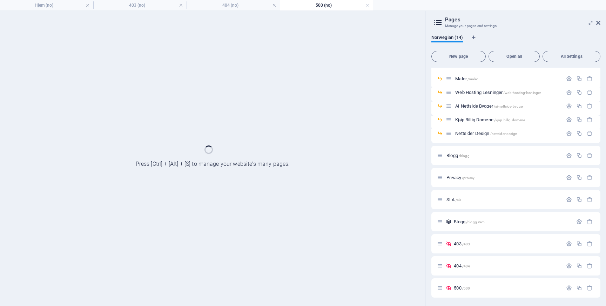
scroll to position [0, 0]
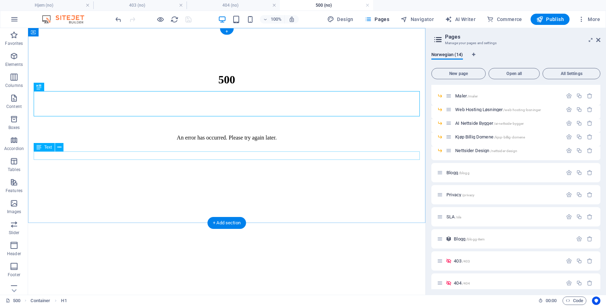
click at [188, 141] on div "An error has occurred. Please try again later." at bounding box center [227, 138] width 392 height 6
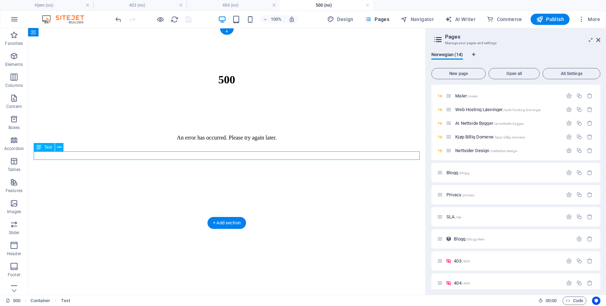
click at [190, 141] on div "An error has occurred. Please try again later." at bounding box center [227, 138] width 392 height 6
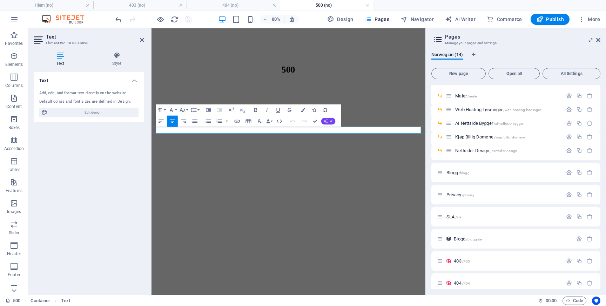
click at [330, 121] on span "AI" at bounding box center [331, 122] width 3 height 4
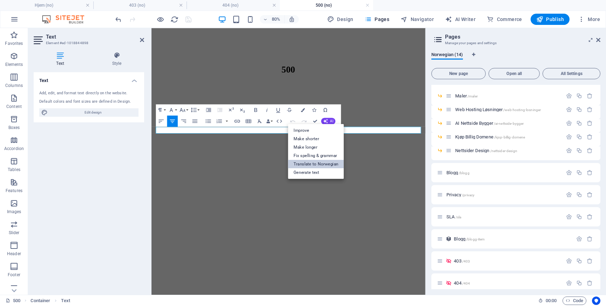
click at [325, 164] on link "Translate to Norwegian" at bounding box center [316, 164] width 56 height 8
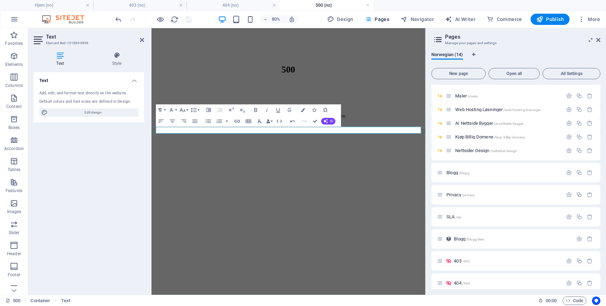
click at [200, 16] on div "80% Design Pages Navigator AI Writer Commerce Publish More" at bounding box center [358, 19] width 489 height 11
click at [276, 182] on div "500 En [PERSON_NAME] har oppstått. Vennligst prøv igjen senere." at bounding box center [322, 106] width 337 height 151
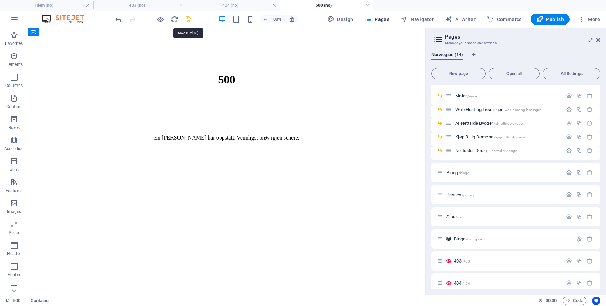
click at [187, 18] on icon "save" at bounding box center [189, 19] width 8 height 8
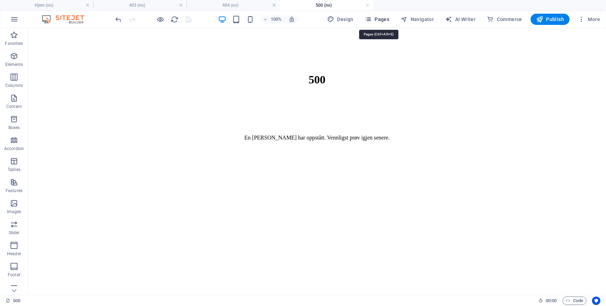
click at [382, 17] on span "Pages" at bounding box center [377, 19] width 25 height 7
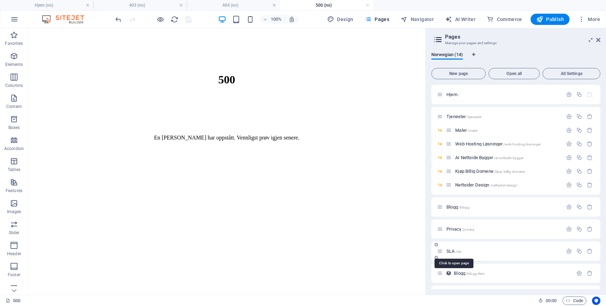
click at [453, 252] on span "SLA /sla" at bounding box center [454, 251] width 15 height 5
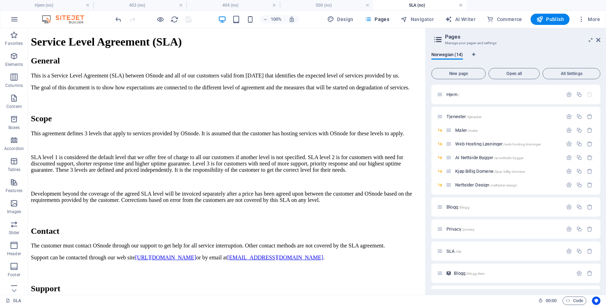
click at [461, 6] on link at bounding box center [461, 5] width 4 height 7
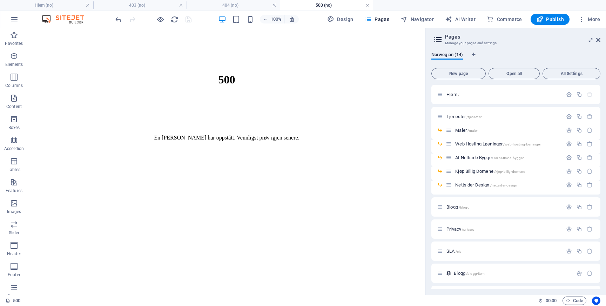
click at [368, 7] on link at bounding box center [368, 5] width 4 height 7
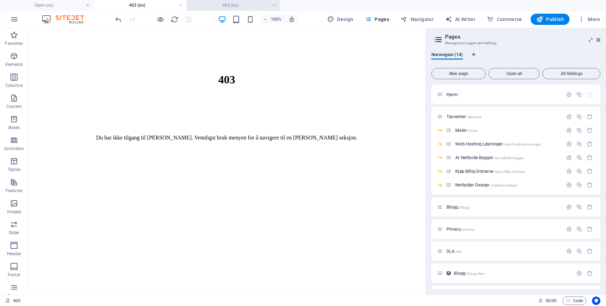
drag, startPoint x: 273, startPoint y: 5, endPoint x: 237, endPoint y: 5, distance: 36.5
click at [181, 5] on link at bounding box center [181, 5] width 4 height 7
click at [180, 5] on link at bounding box center [181, 5] width 4 height 7
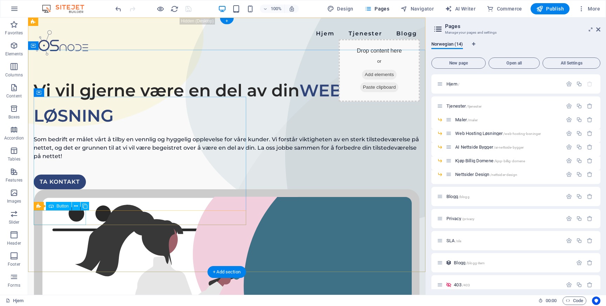
click at [55, 189] on div "TA KONTAKT" at bounding box center [227, 182] width 386 height 15
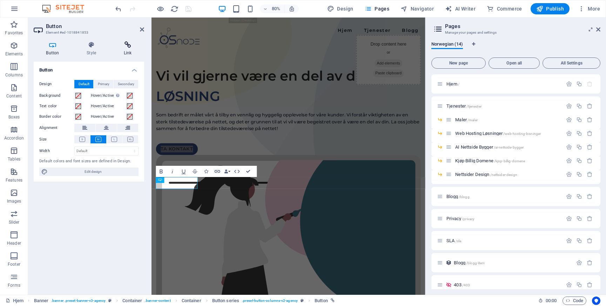
click at [123, 43] on icon at bounding box center [127, 44] width 33 height 7
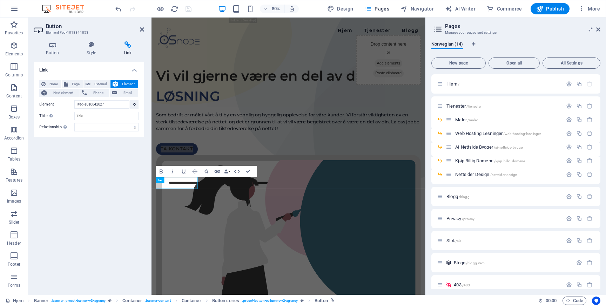
click at [99, 202] on div "Link None Page External Element Next element Phone Email Page [PERSON_NAME] -- …" at bounding box center [89, 176] width 110 height 228
click at [561, 8] on span "Publish" at bounding box center [550, 8] width 28 height 7
